Goal: Task Accomplishment & Management: Complete application form

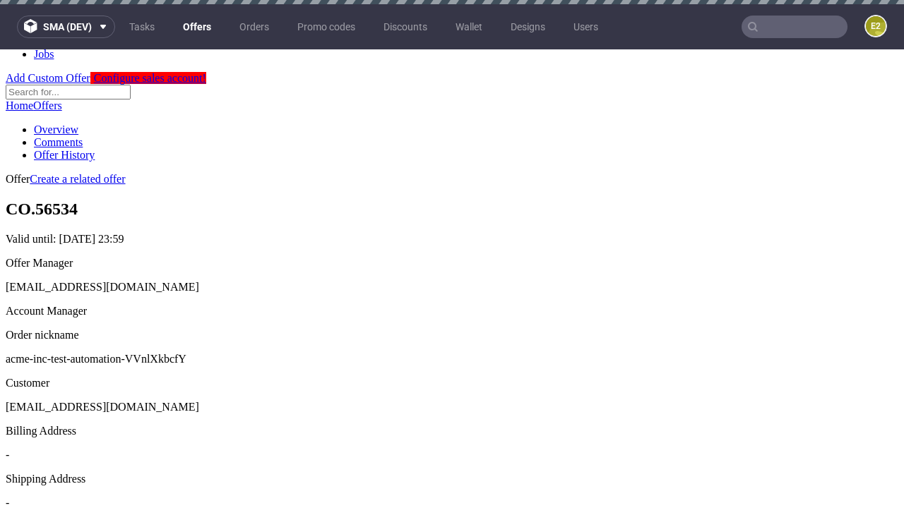
scroll to position [4, 0]
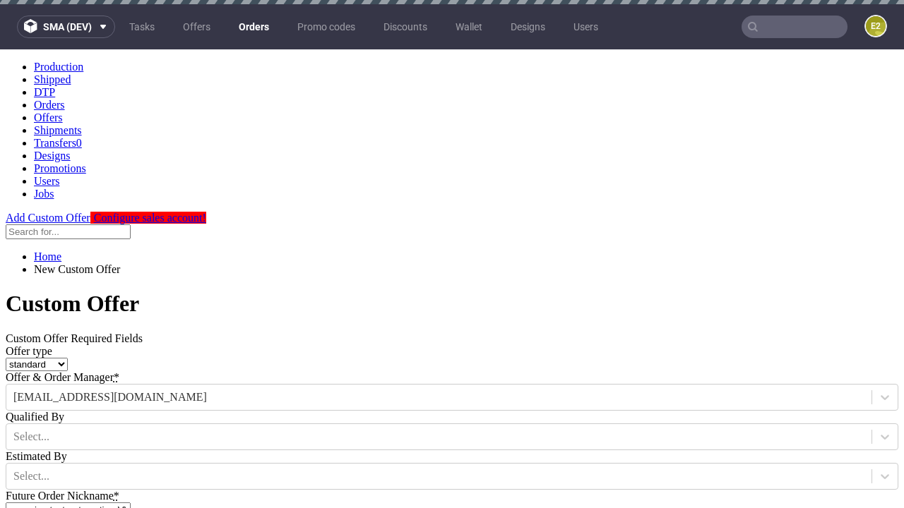
type input "acme-inc-test-automation-VVnlXkbcfY"
type input "2025-08-21"
type input "e2e-user-jpBIsaLoCM@test.com"
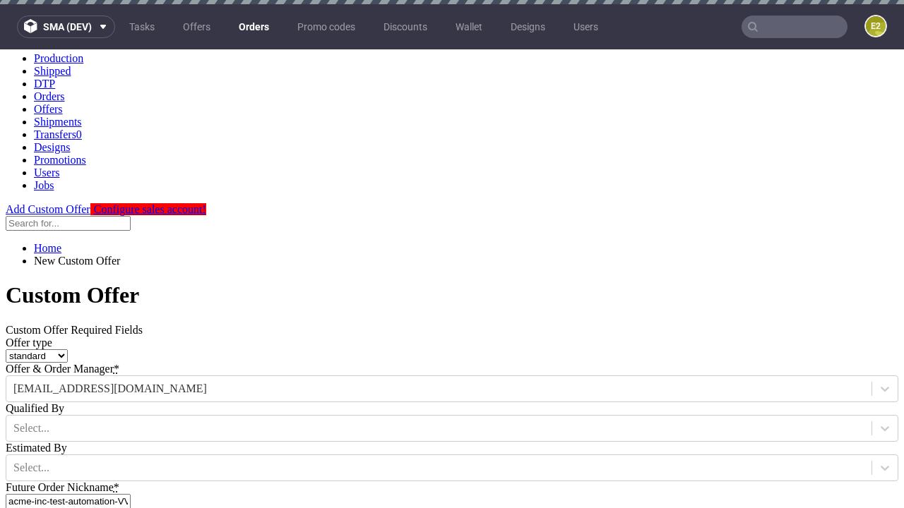
select select "gb"
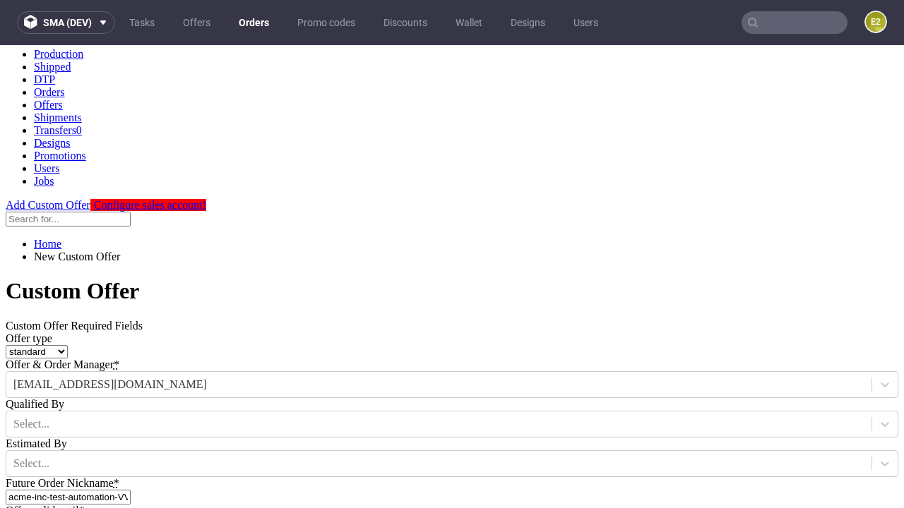
type input "e2e-user-jpBIsaLoCM@test.com"
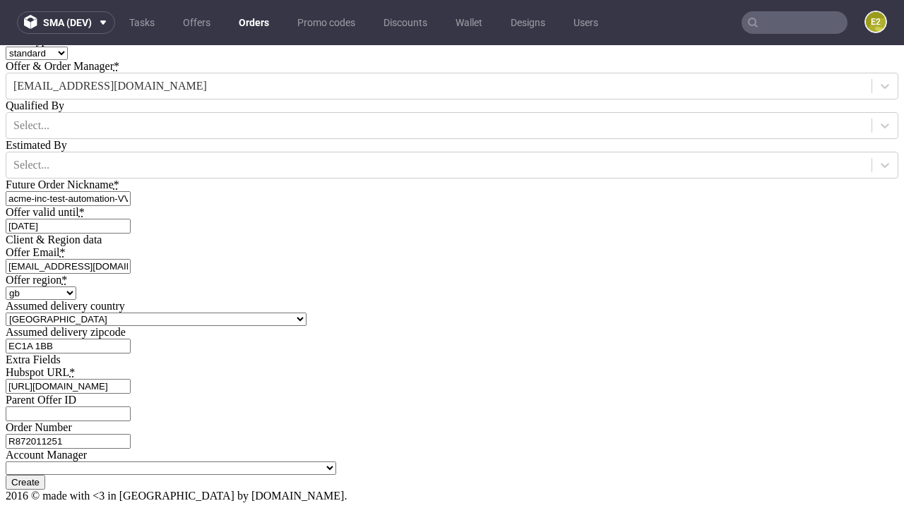
type input "[URL][DOMAIN_NAME]"
click at [45, 475] on input "Create" at bounding box center [26, 482] width 40 height 15
type input "Please wait..."
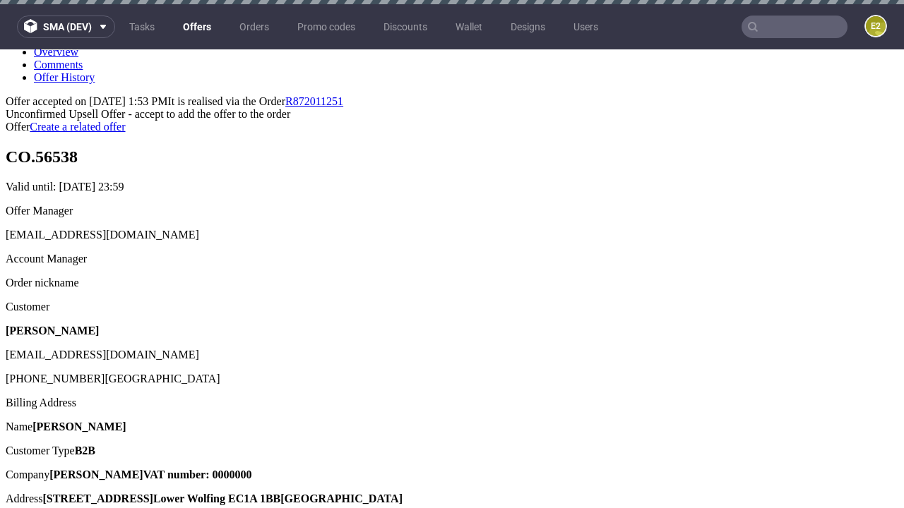
scroll to position [4, 0]
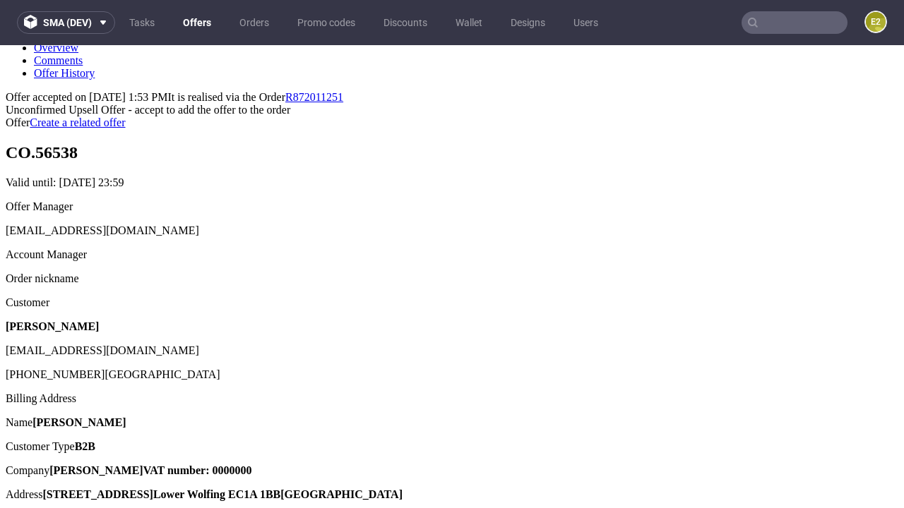
type input "In progress..."
